Goal: Transaction & Acquisition: Purchase product/service

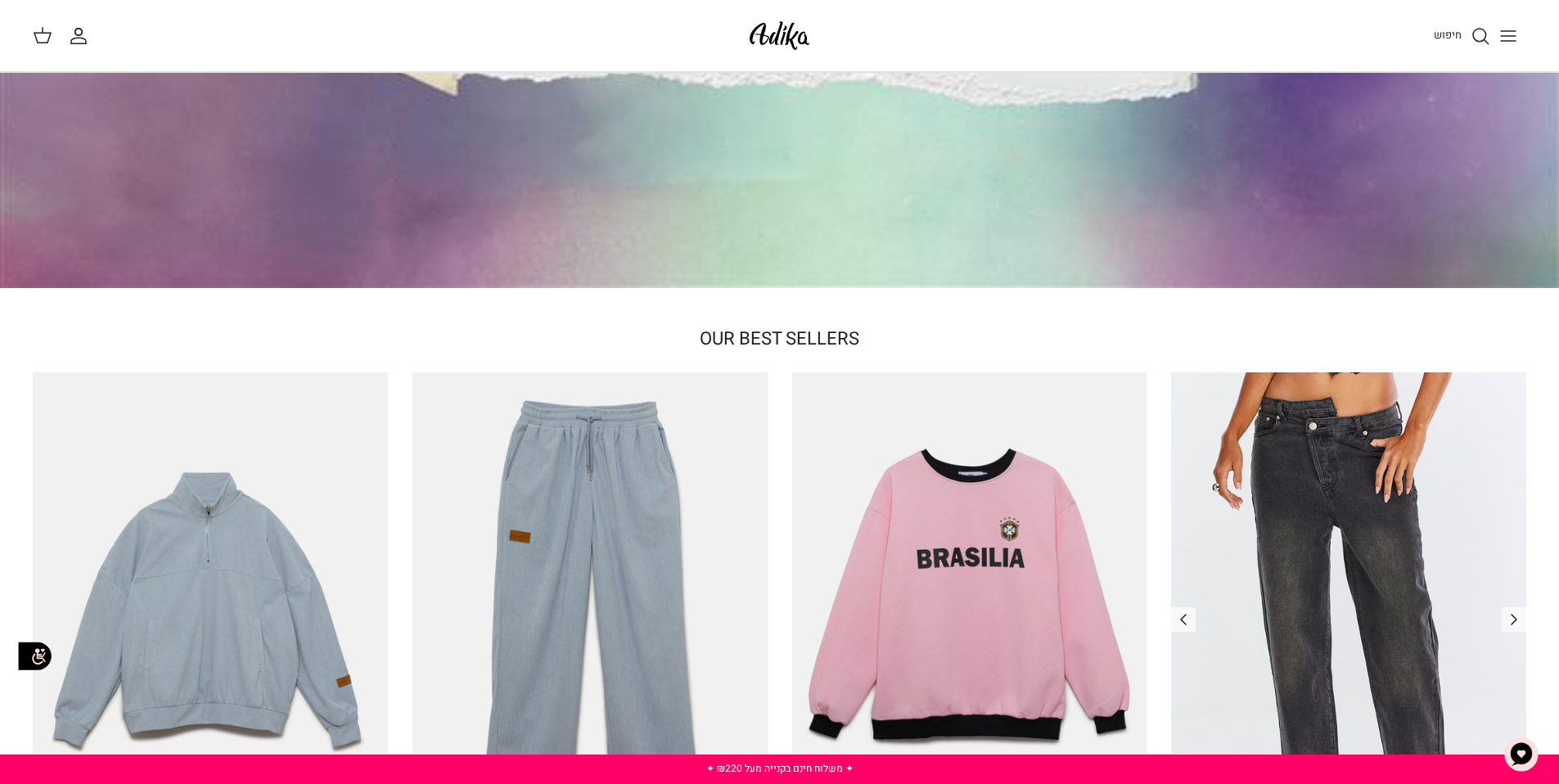
scroll to position [479, 0]
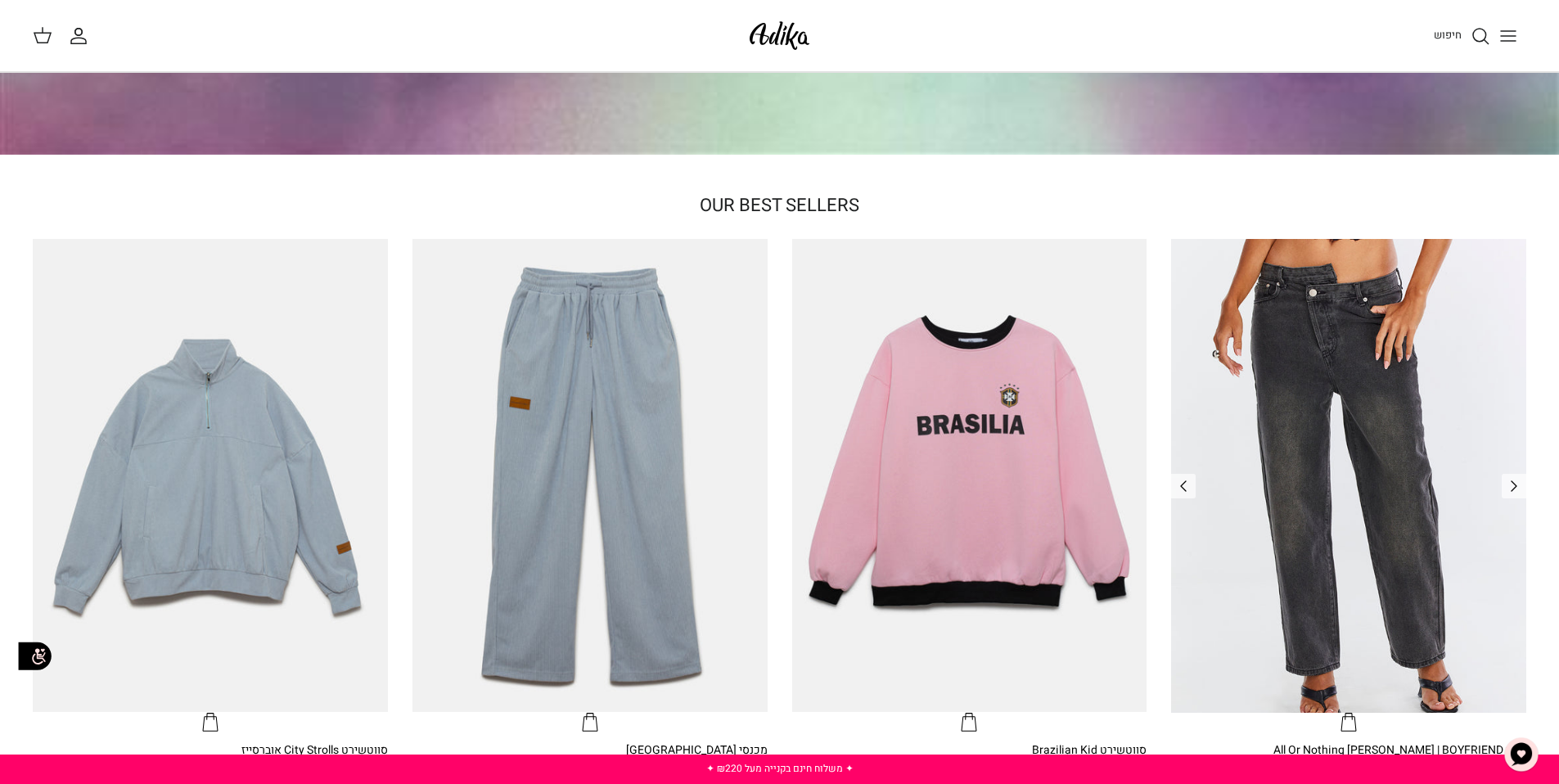
click at [1296, 320] on img "ג׳ינס All Or Nothing קריס-קרוס | BOYFRIEND" at bounding box center [1348, 475] width 355 height 473
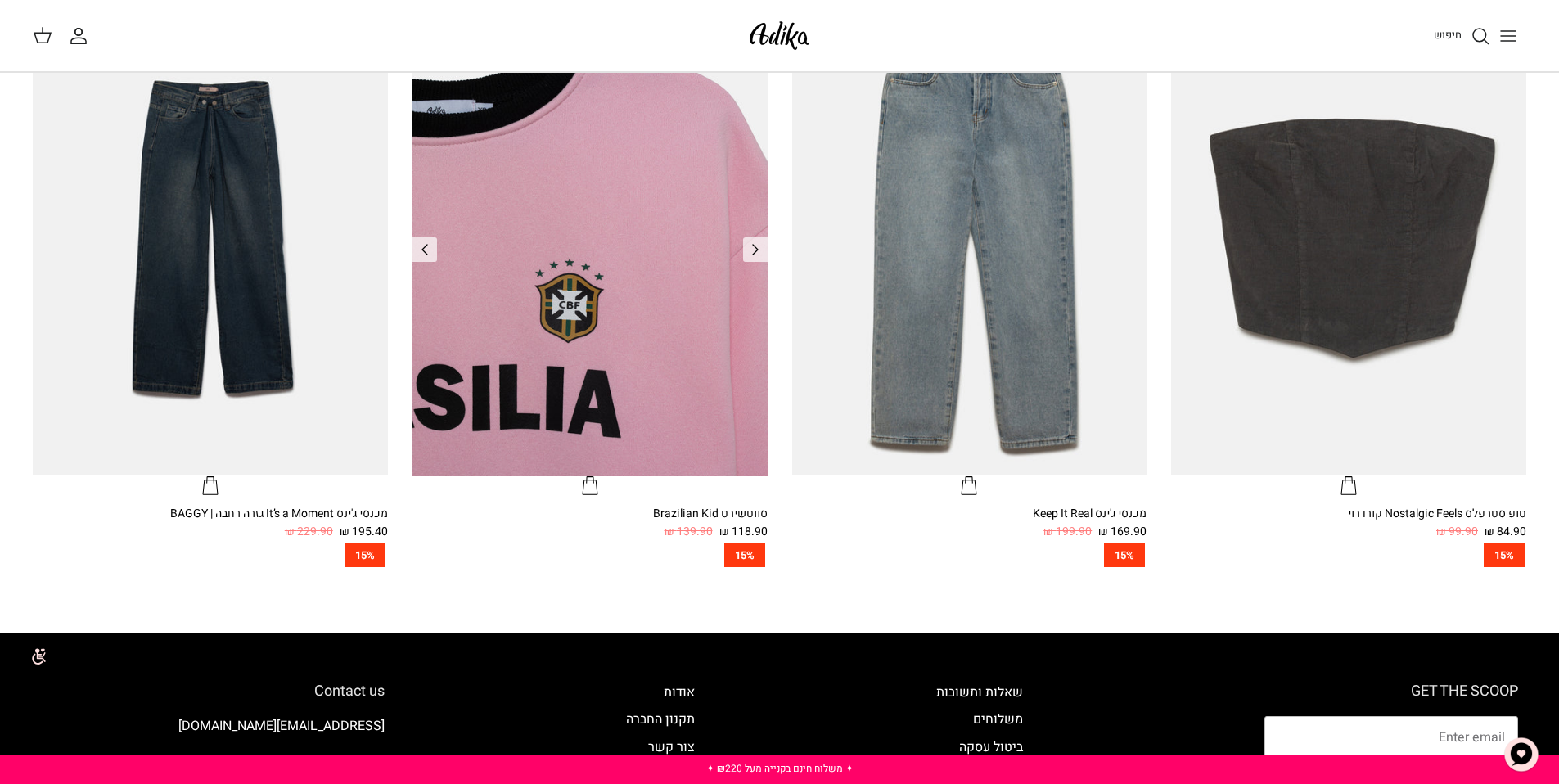
scroll to position [879, 0]
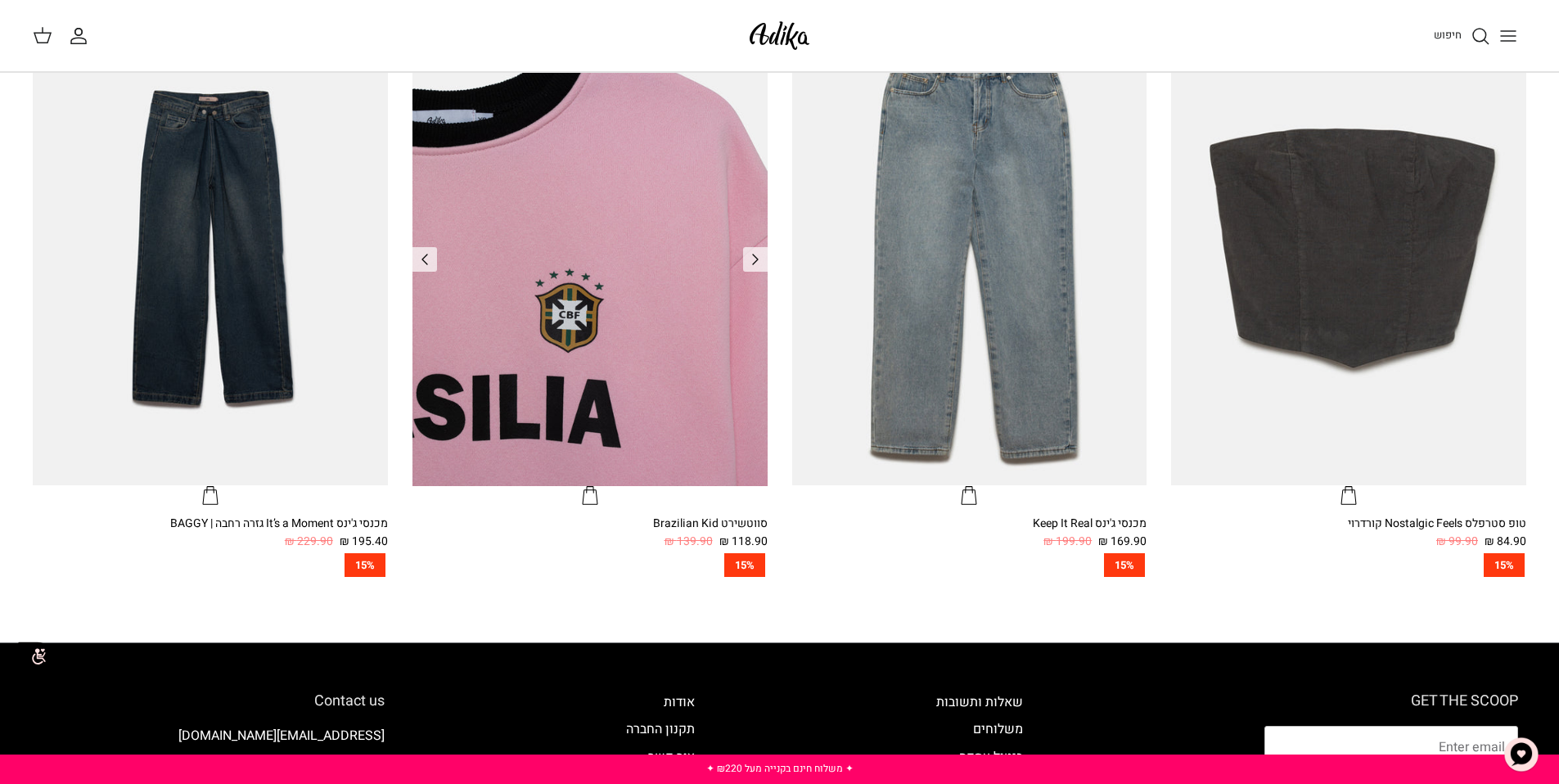
click at [638, 322] on img "סווטשירט Brazilian Kid" at bounding box center [590, 248] width 355 height 473
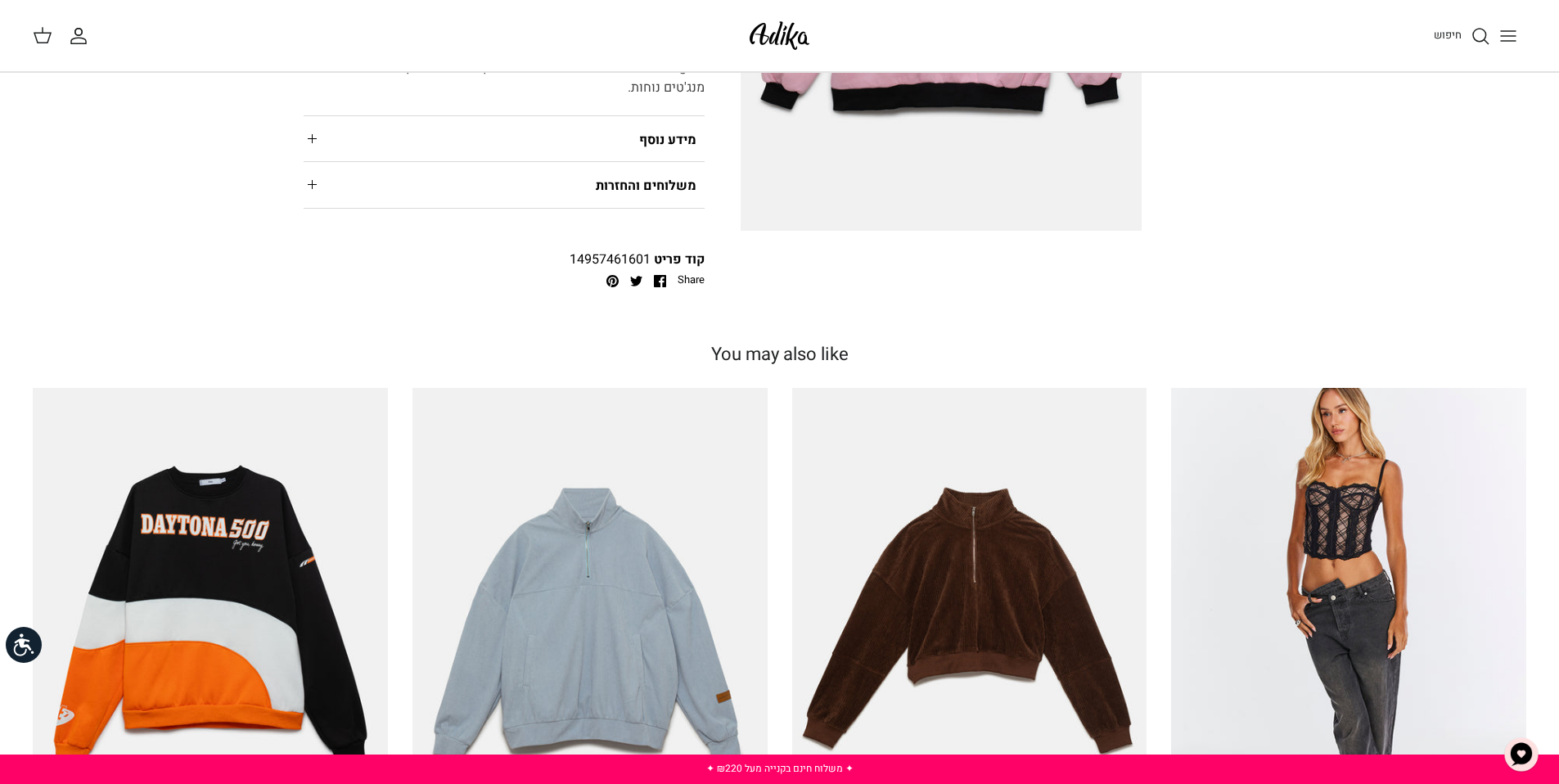
scroll to position [522, 0]
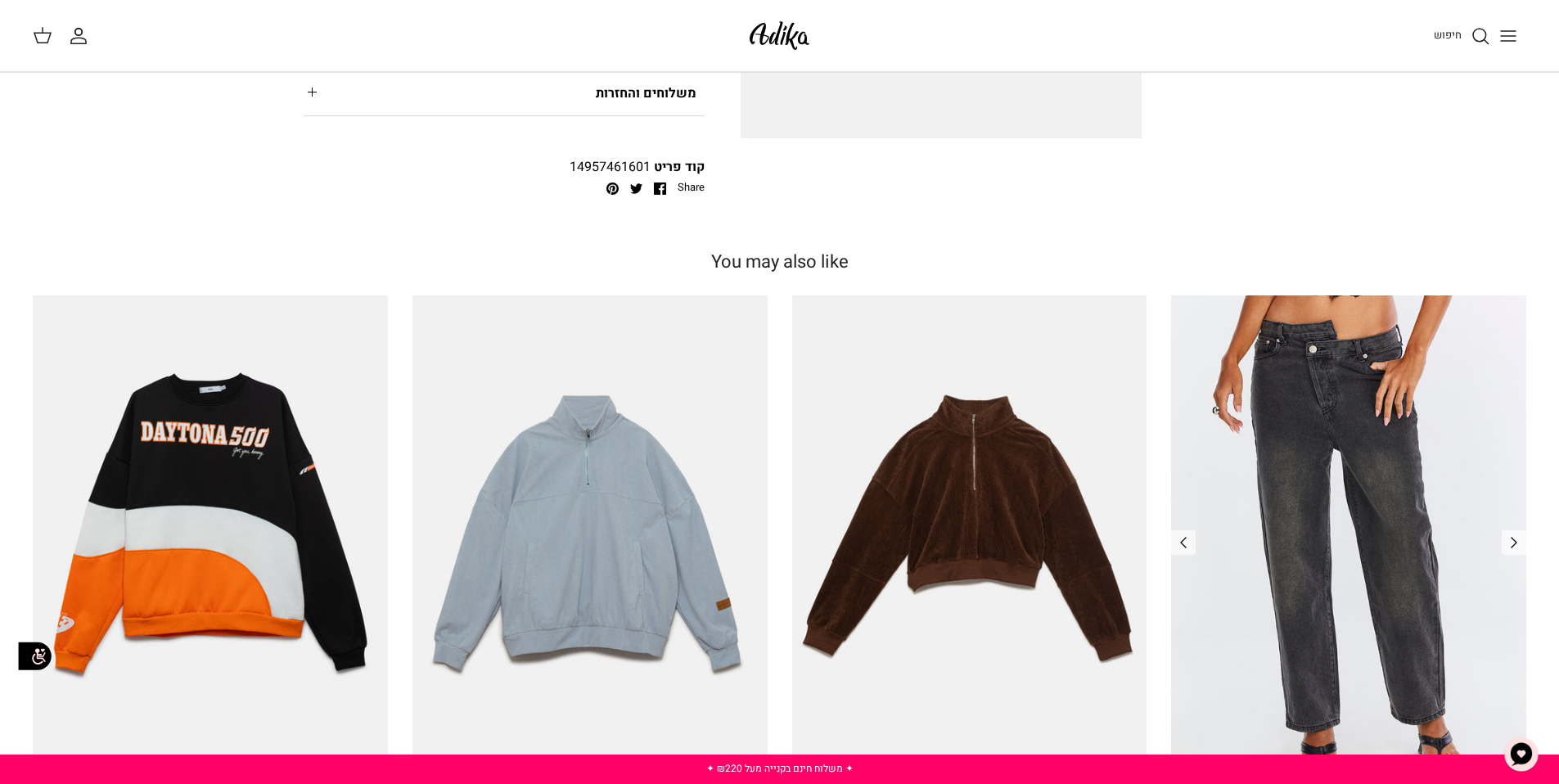
click at [1280, 358] on img "ג׳ינס All Or Nothing קריס-קרוס | BOYFRIEND" at bounding box center [1348, 531] width 355 height 473
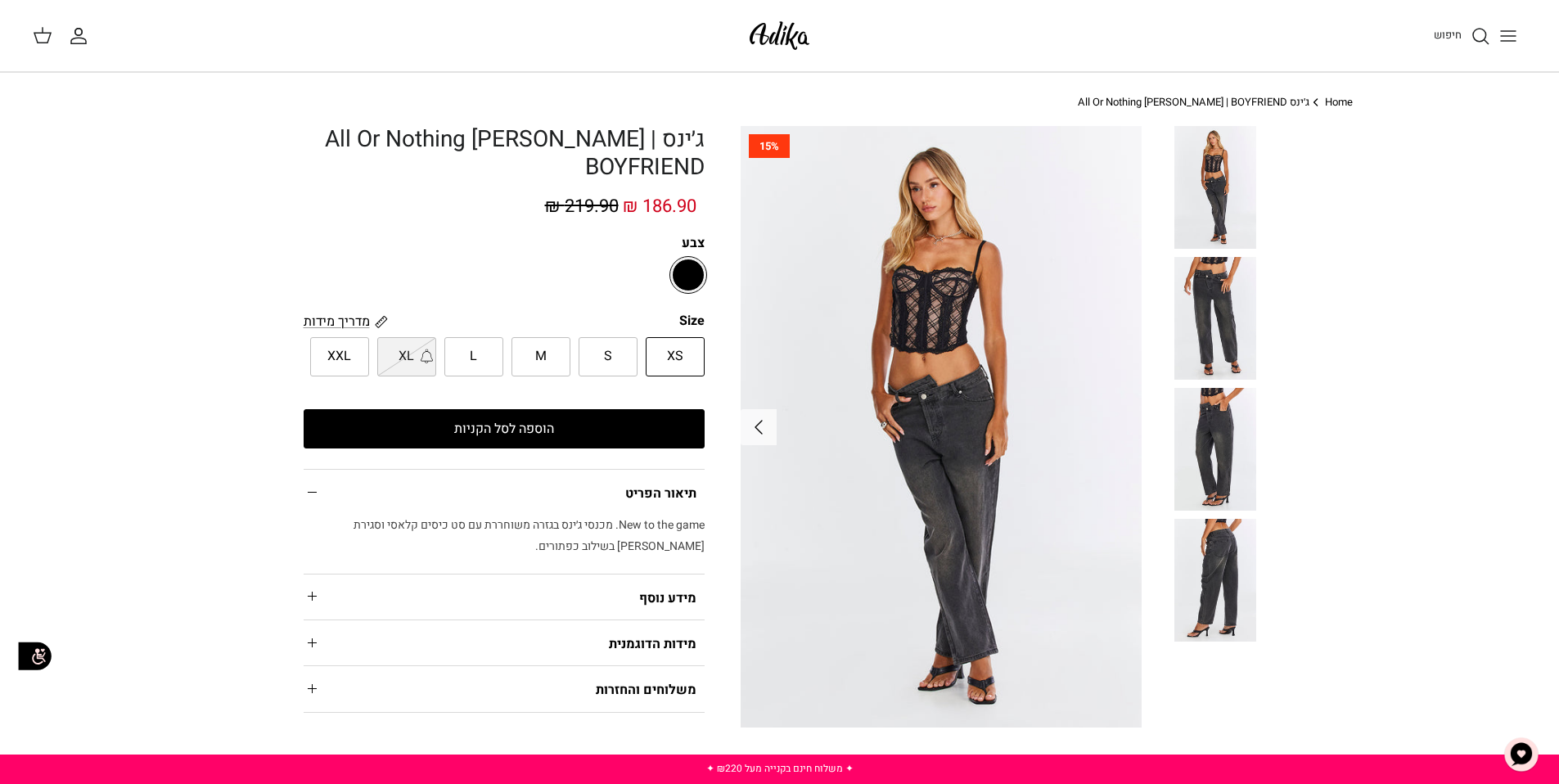
click at [489, 660] on summary "מידות הדוגמנית" at bounding box center [503, 642] width 401 height 45
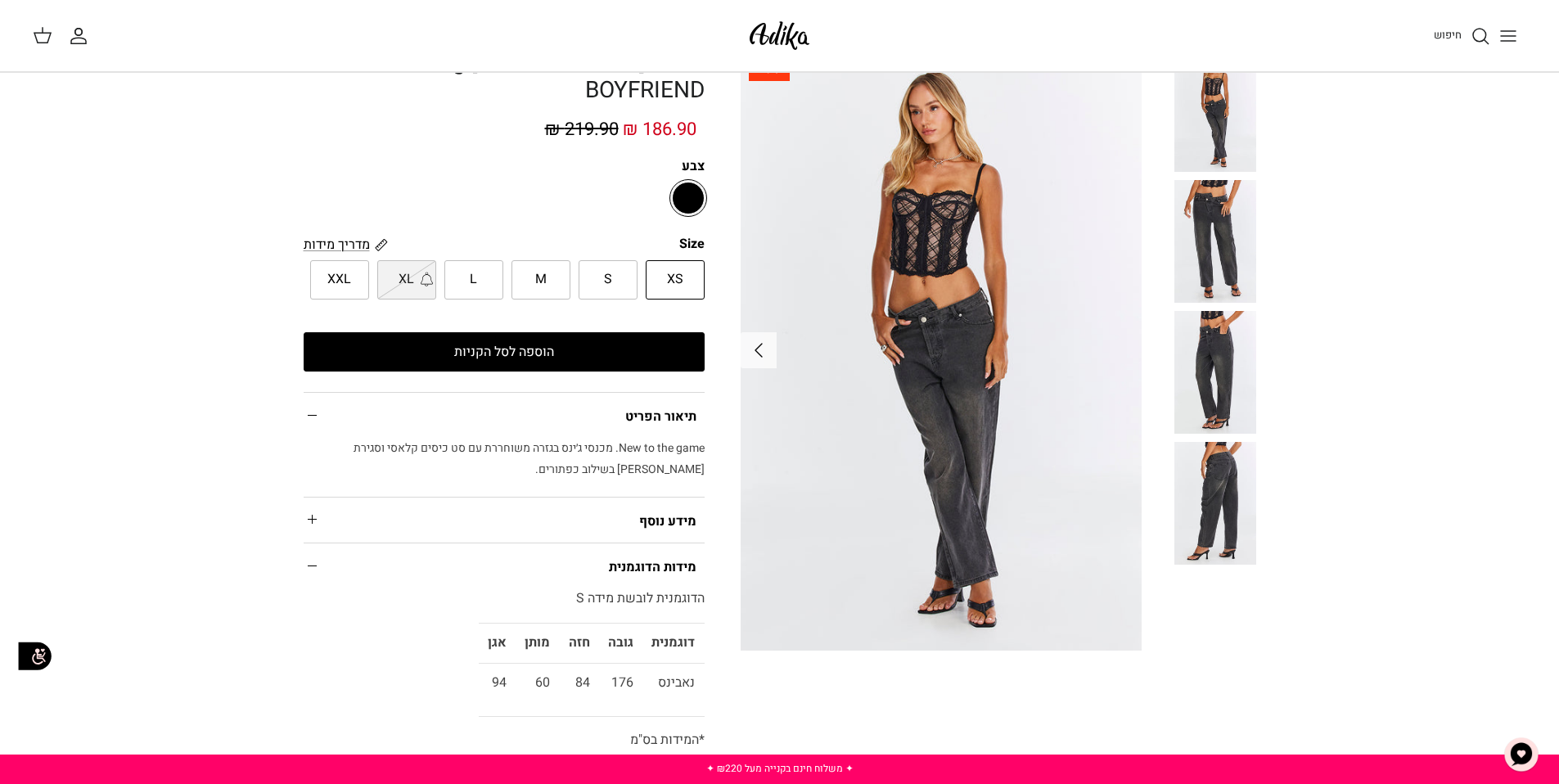
scroll to position [4, 0]
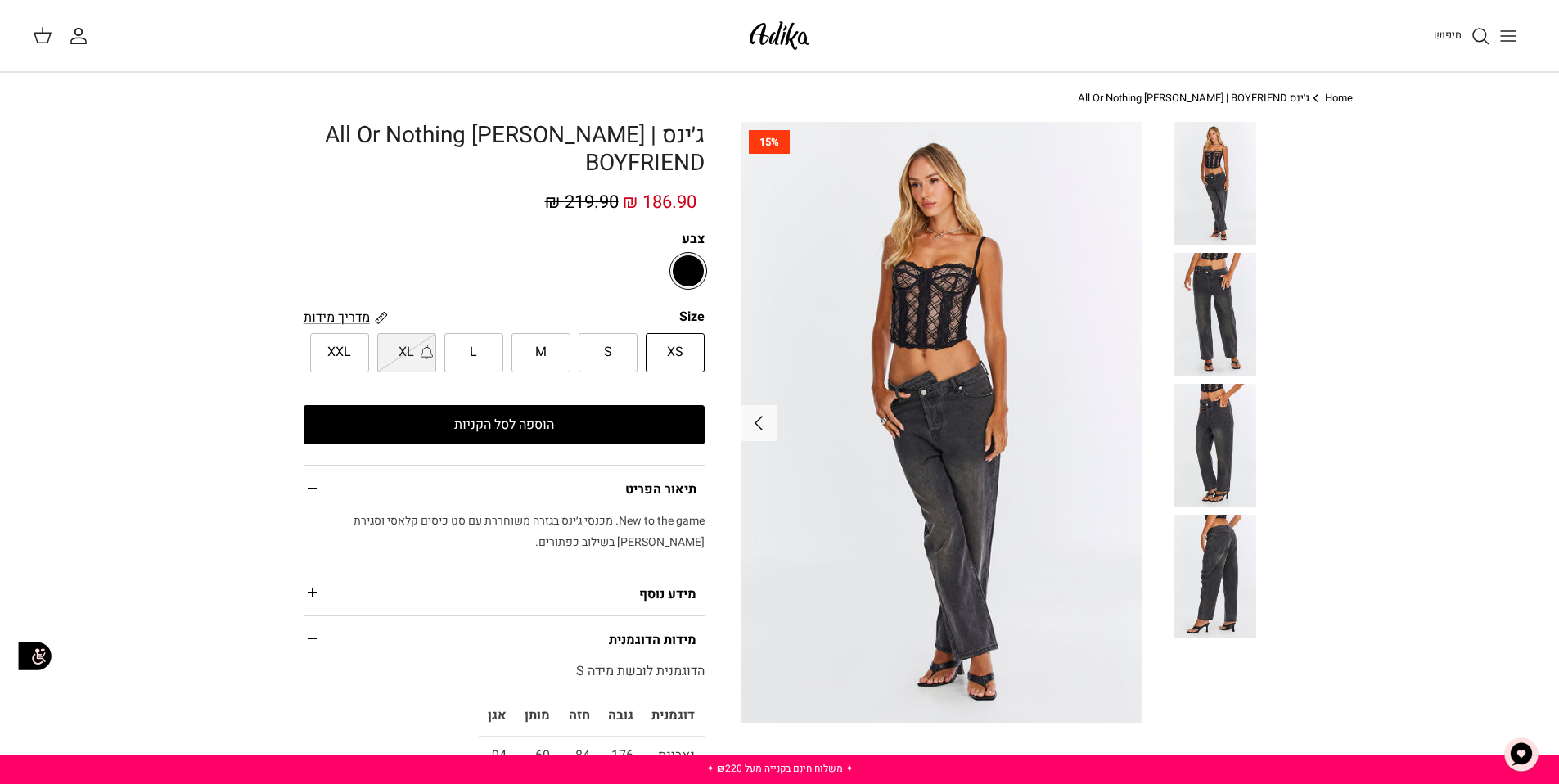
click at [1235, 518] on img at bounding box center [1215, 575] width 82 height 123
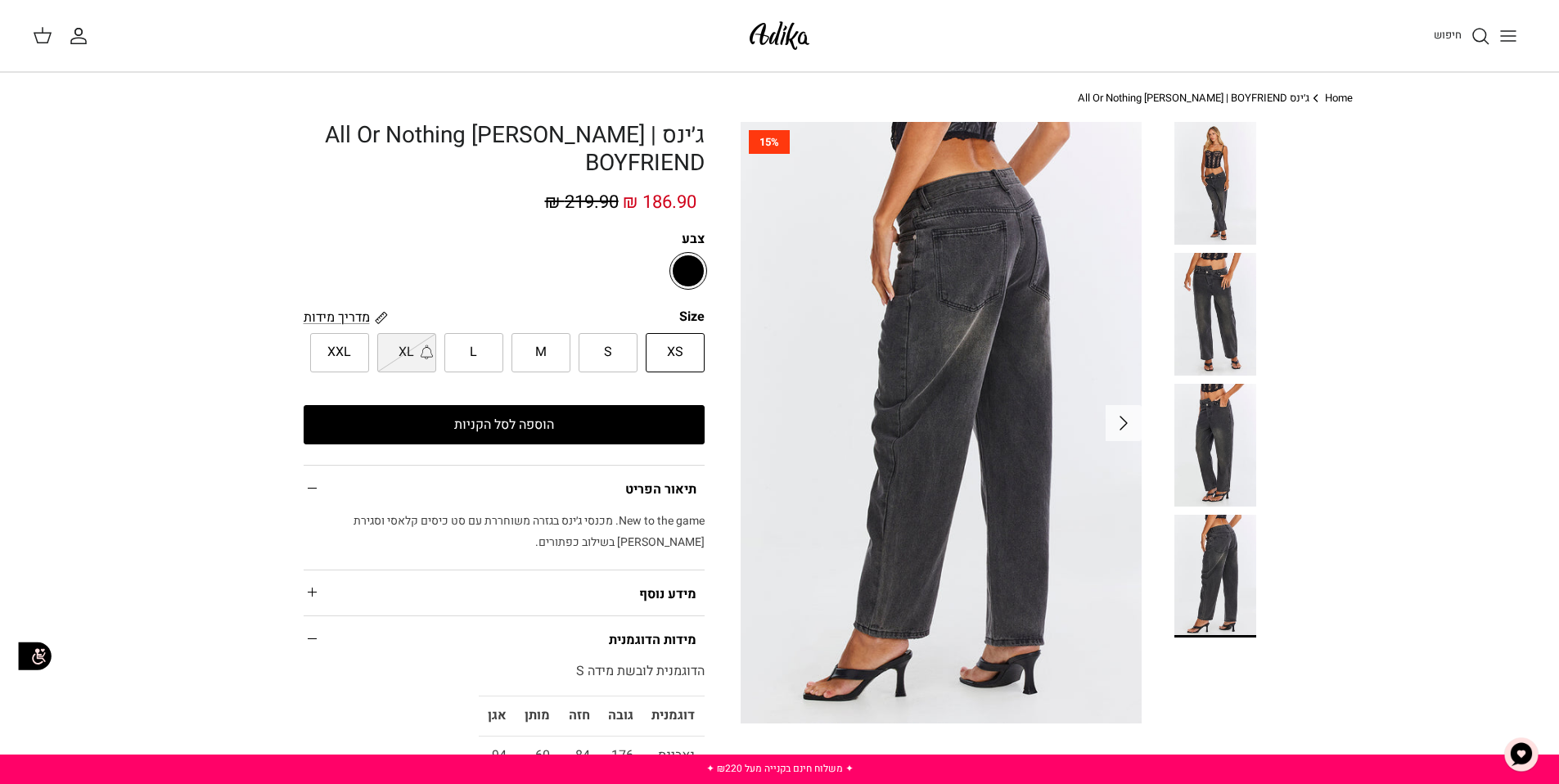
click at [1205, 413] on img at bounding box center [1215, 445] width 82 height 123
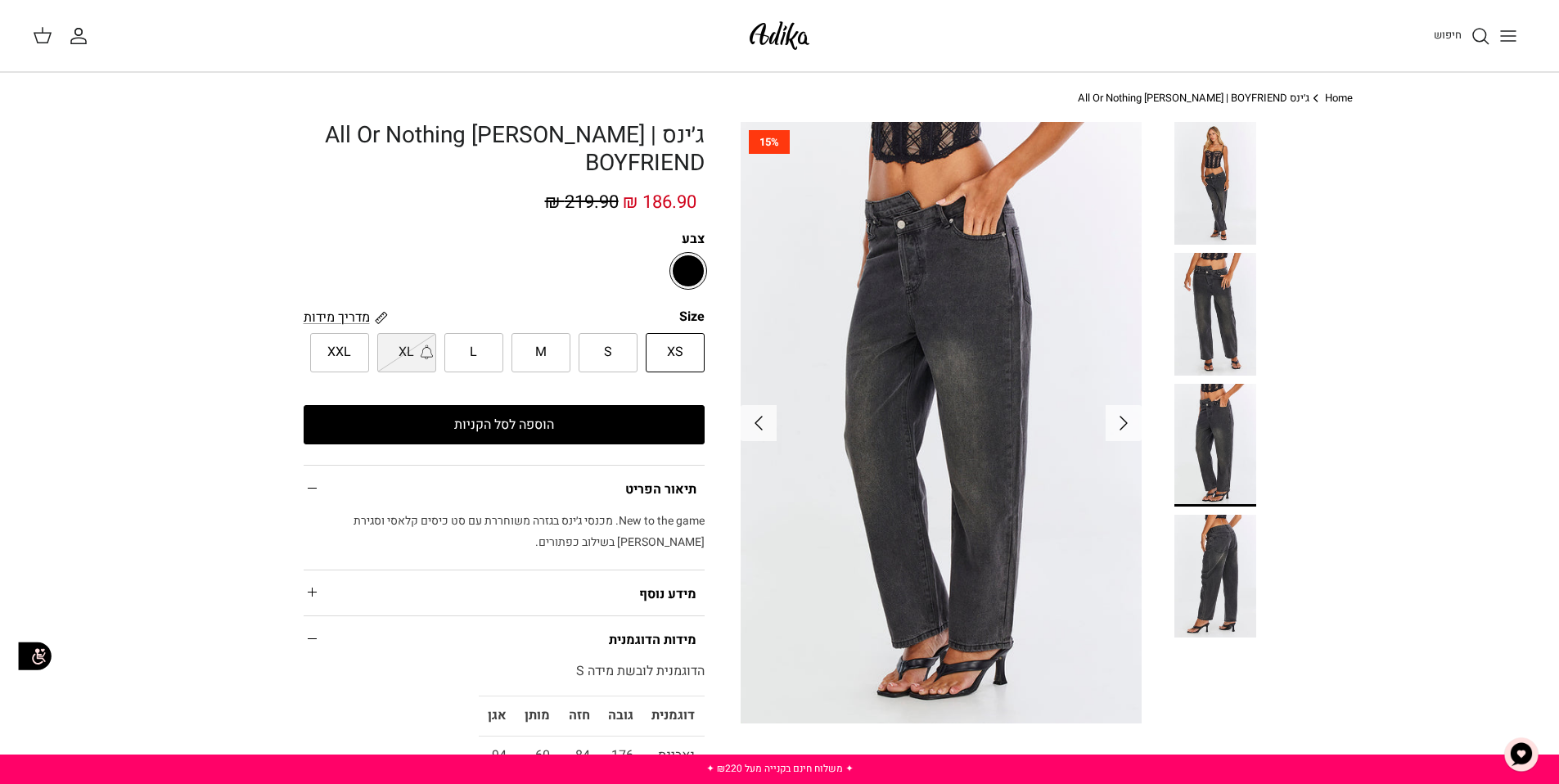
click at [1216, 320] on img at bounding box center [1215, 314] width 82 height 123
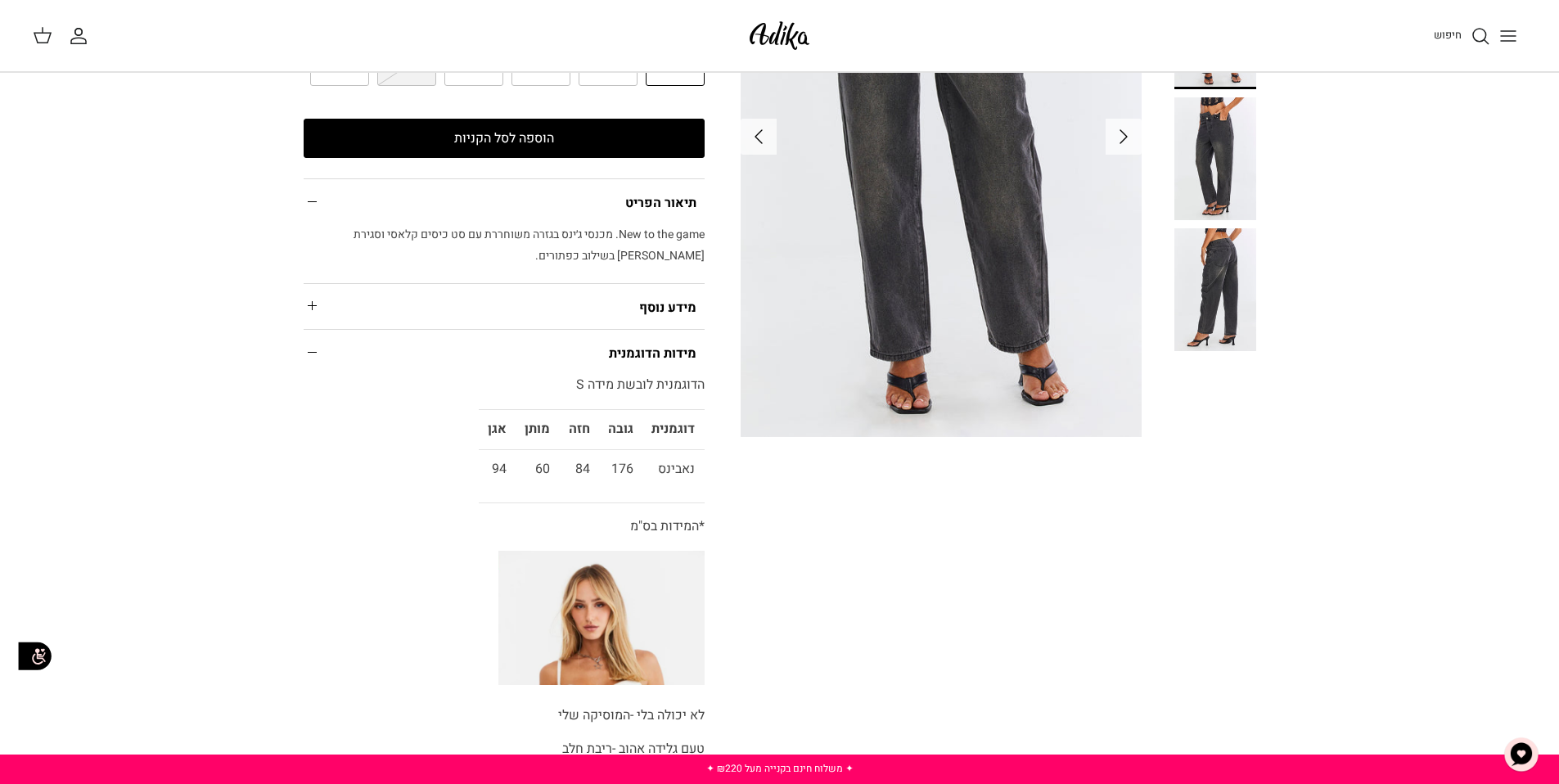
scroll to position [575, 0]
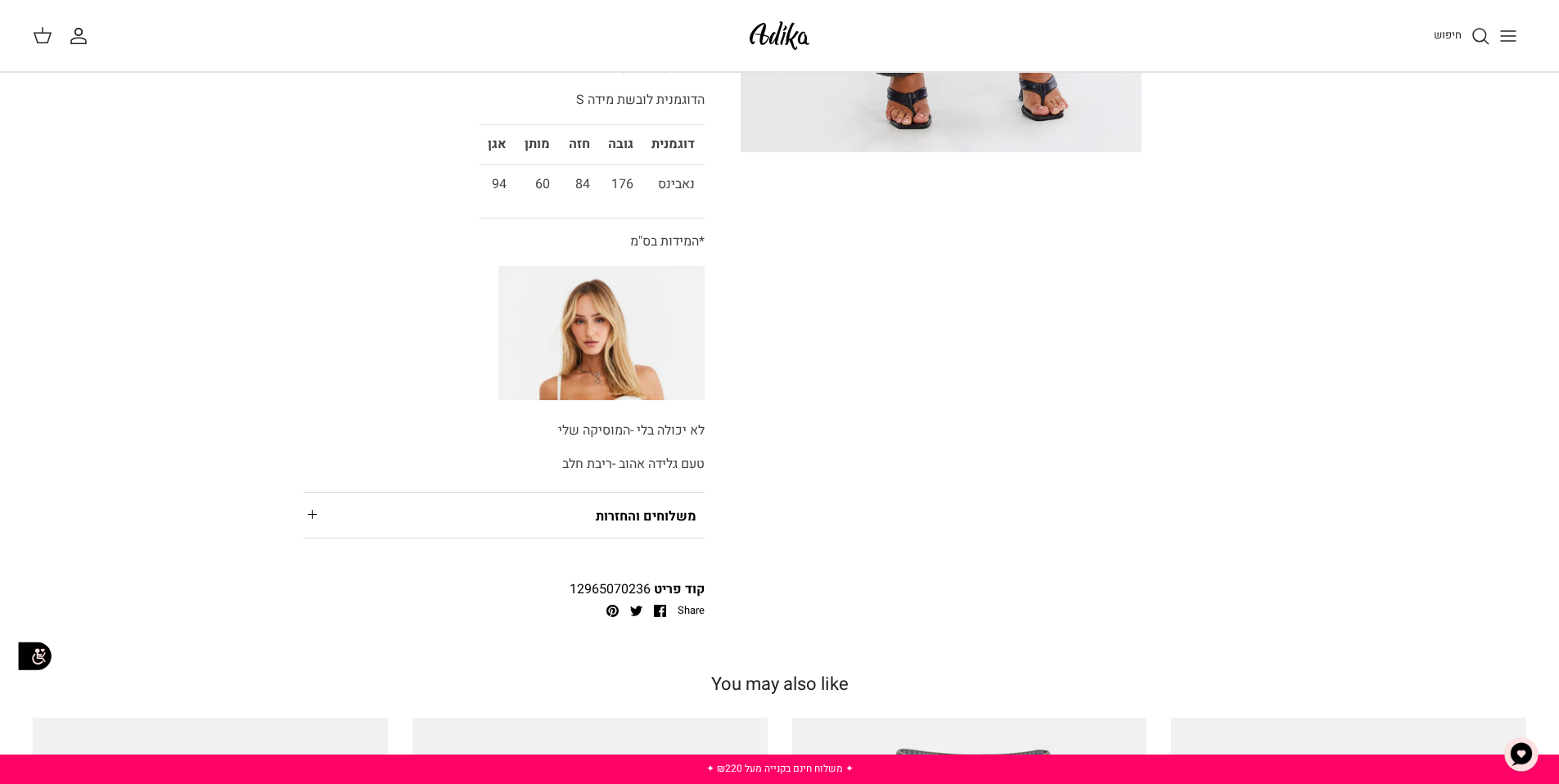
click at [658, 357] on img at bounding box center [601, 332] width 207 height 135
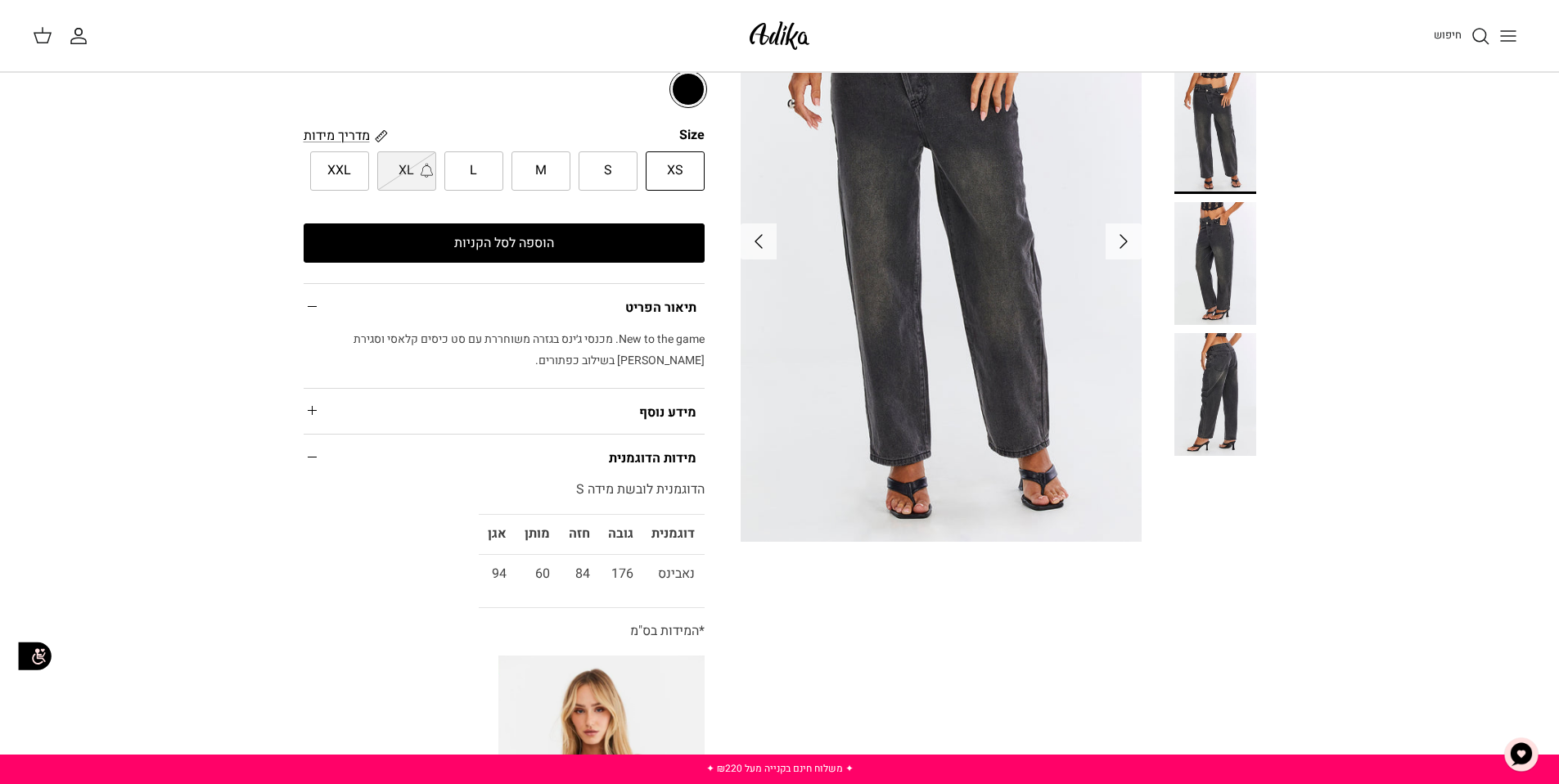
scroll to position [0, 0]
